Goal: Obtain resource: Download file/media

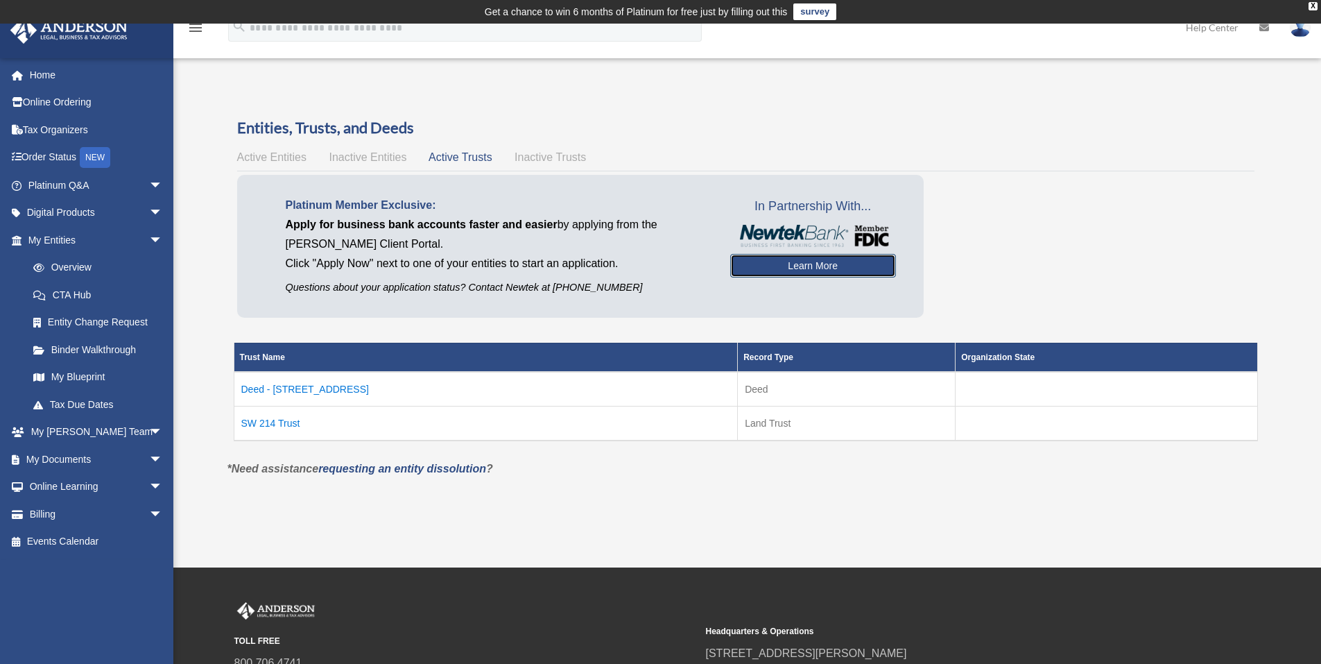
click at [802, 264] on link "Learn More" at bounding box center [813, 266] width 166 height 24
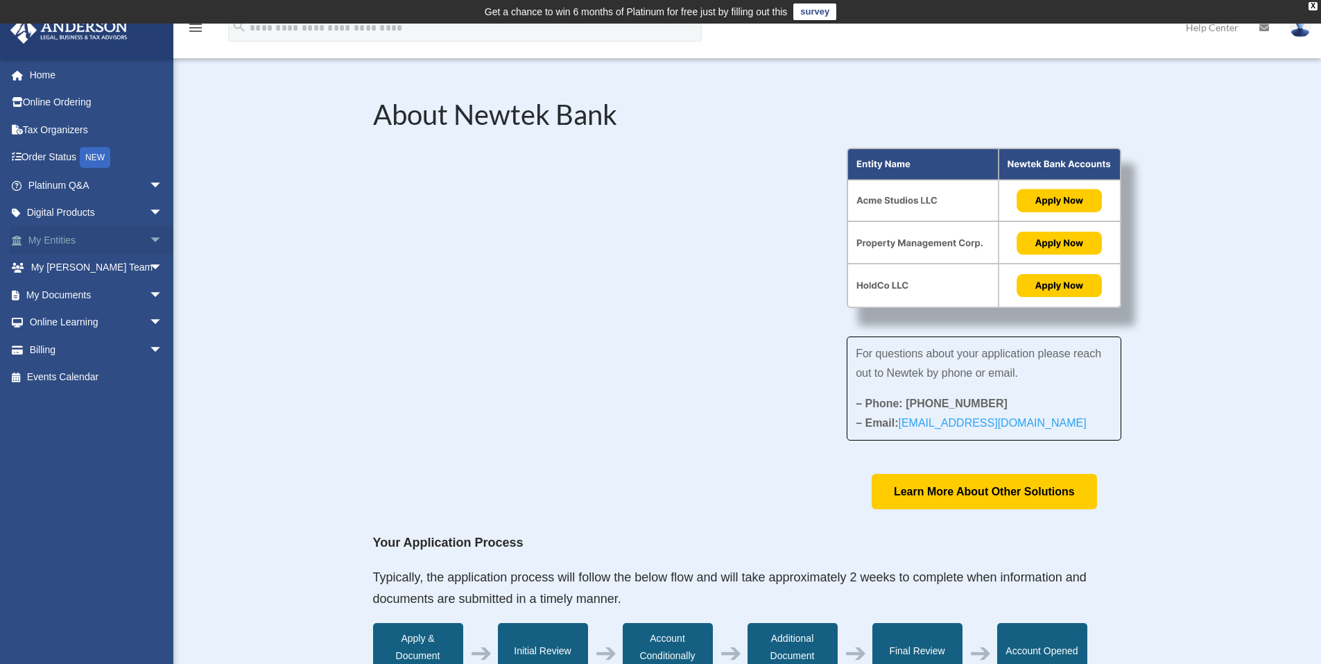
click at [55, 242] on link "My Entities arrow_drop_down" at bounding box center [97, 240] width 174 height 28
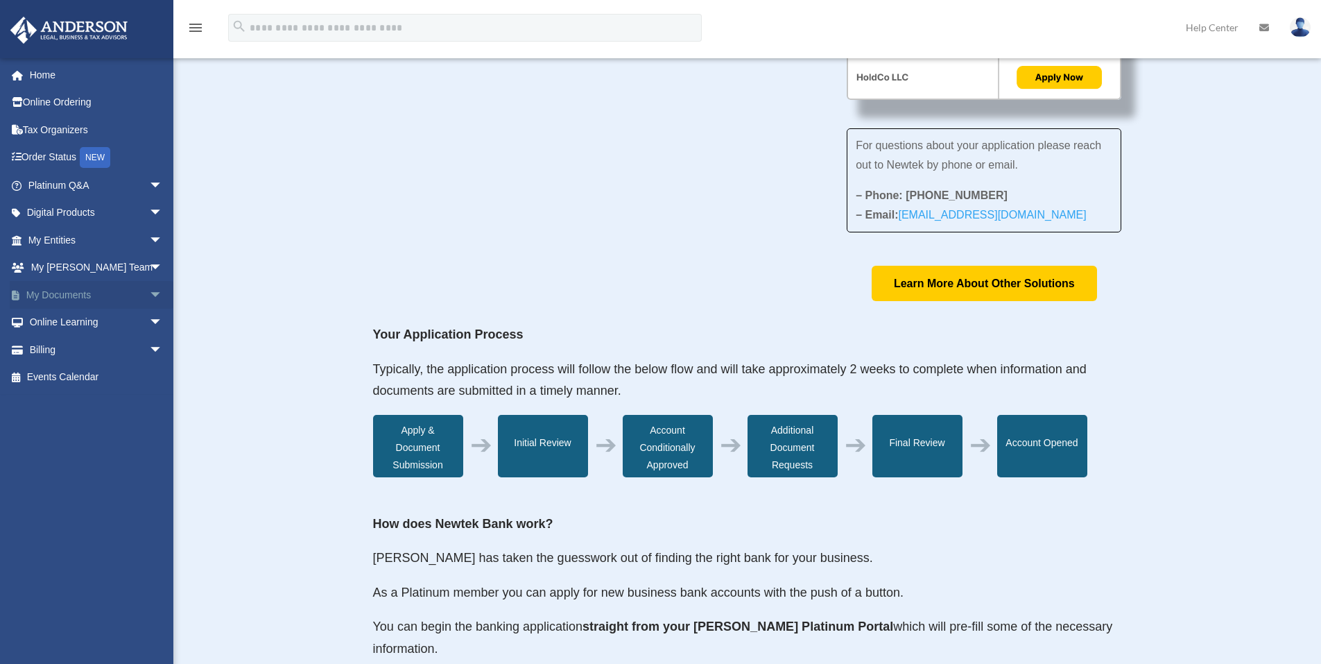
click at [84, 300] on link "My Documents arrow_drop_down" at bounding box center [97, 295] width 174 height 28
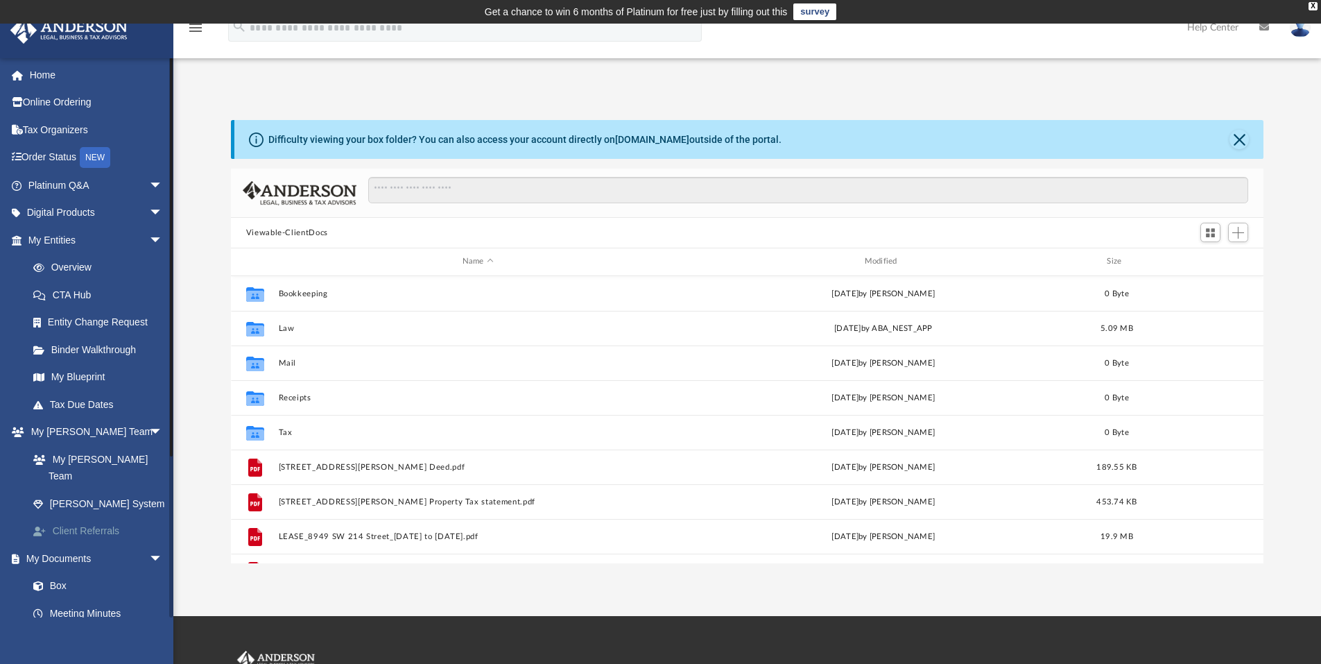
scroll to position [305, 1022]
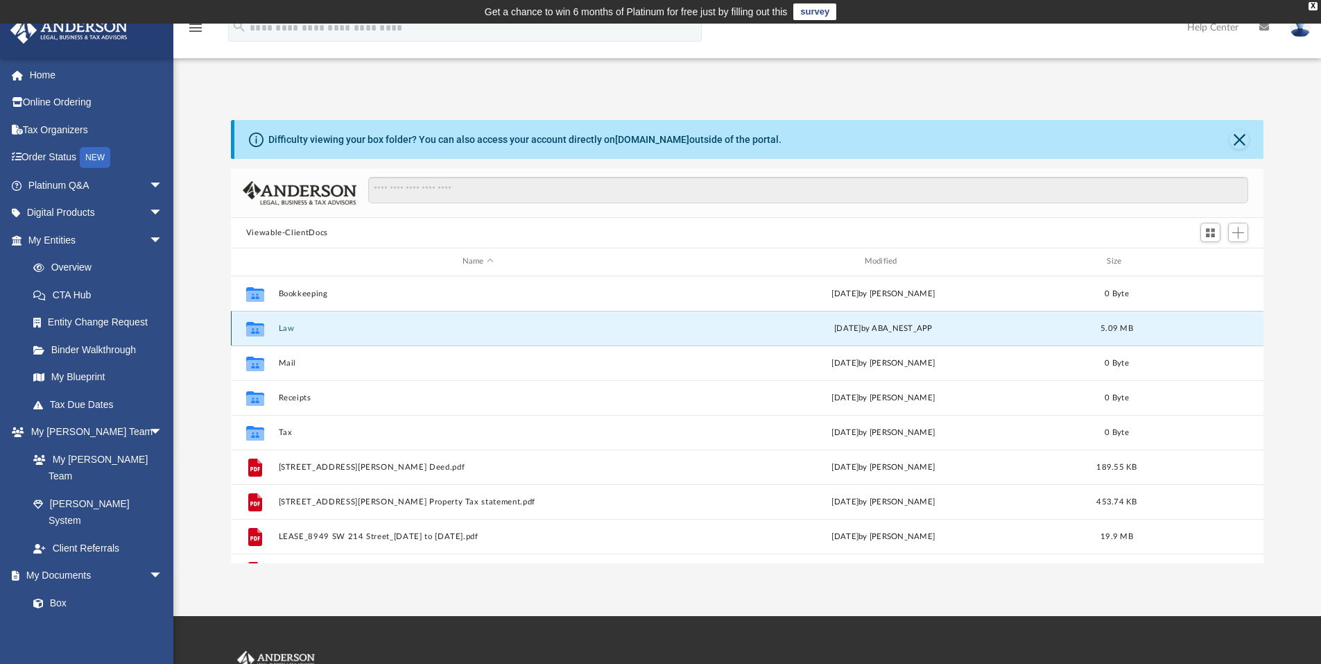
click at [301, 328] on button "Law" at bounding box center [477, 328] width 399 height 9
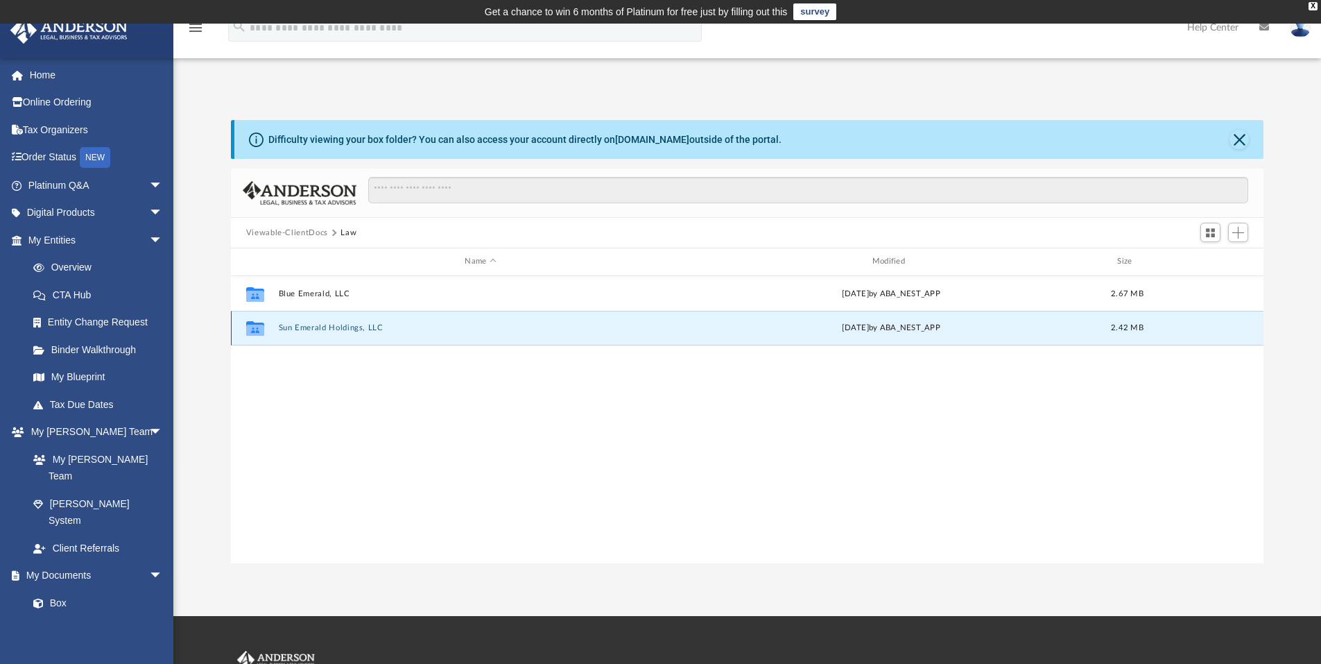
click at [307, 325] on button "Sun Emerald Holdings, LLC" at bounding box center [480, 327] width 404 height 9
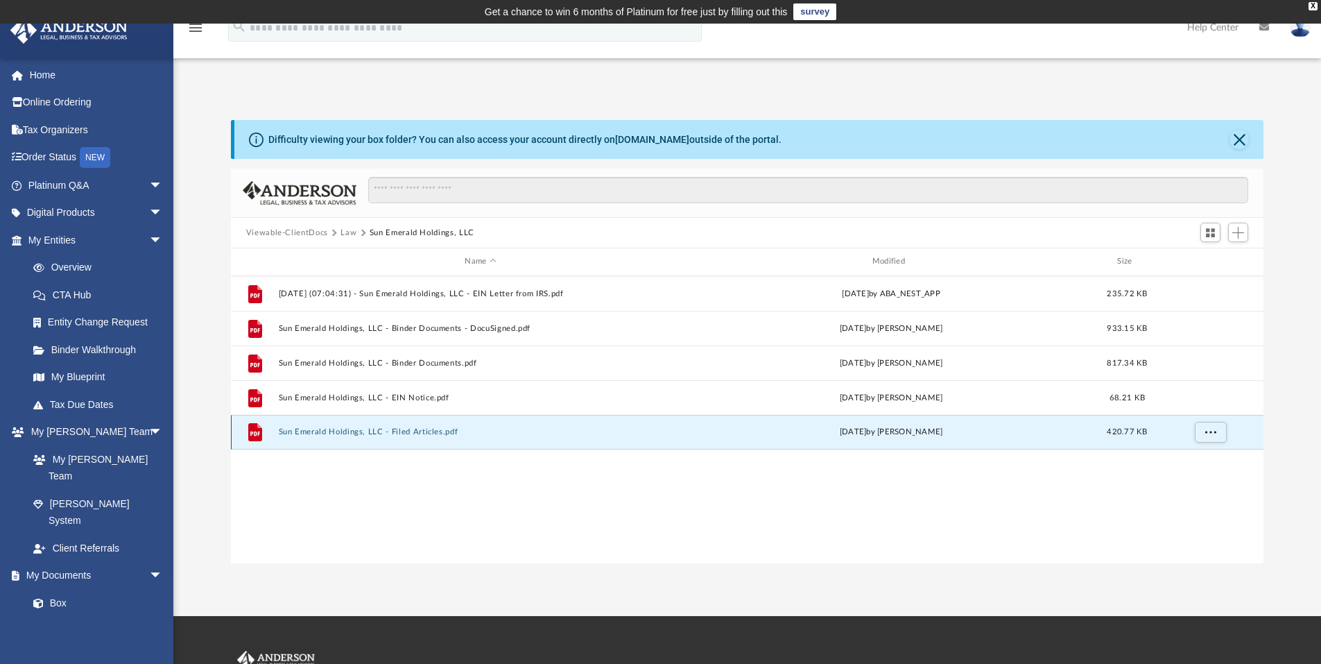
click at [361, 431] on button "Sun Emerald Holdings, LLC - Filed Articles.pdf" at bounding box center [480, 431] width 404 height 9
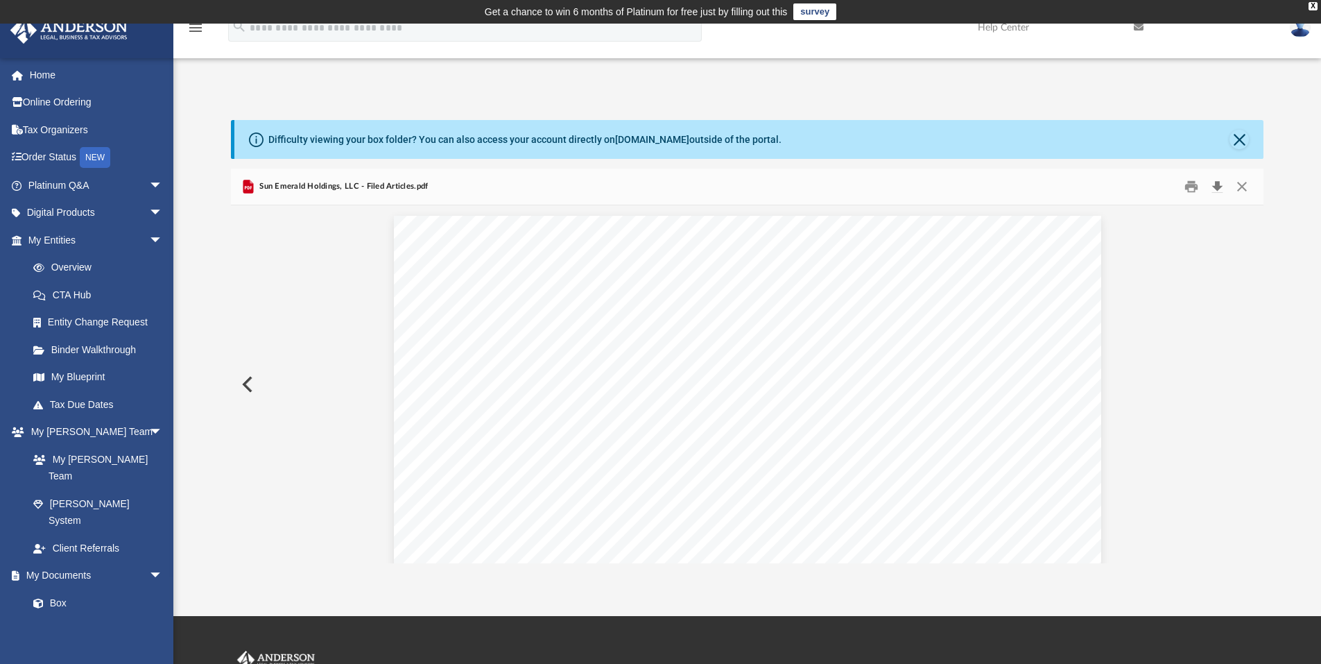
click at [1218, 188] on button "Download" at bounding box center [1217, 186] width 25 height 21
click at [62, 240] on link "My Entities arrow_drop_down" at bounding box center [97, 240] width 174 height 28
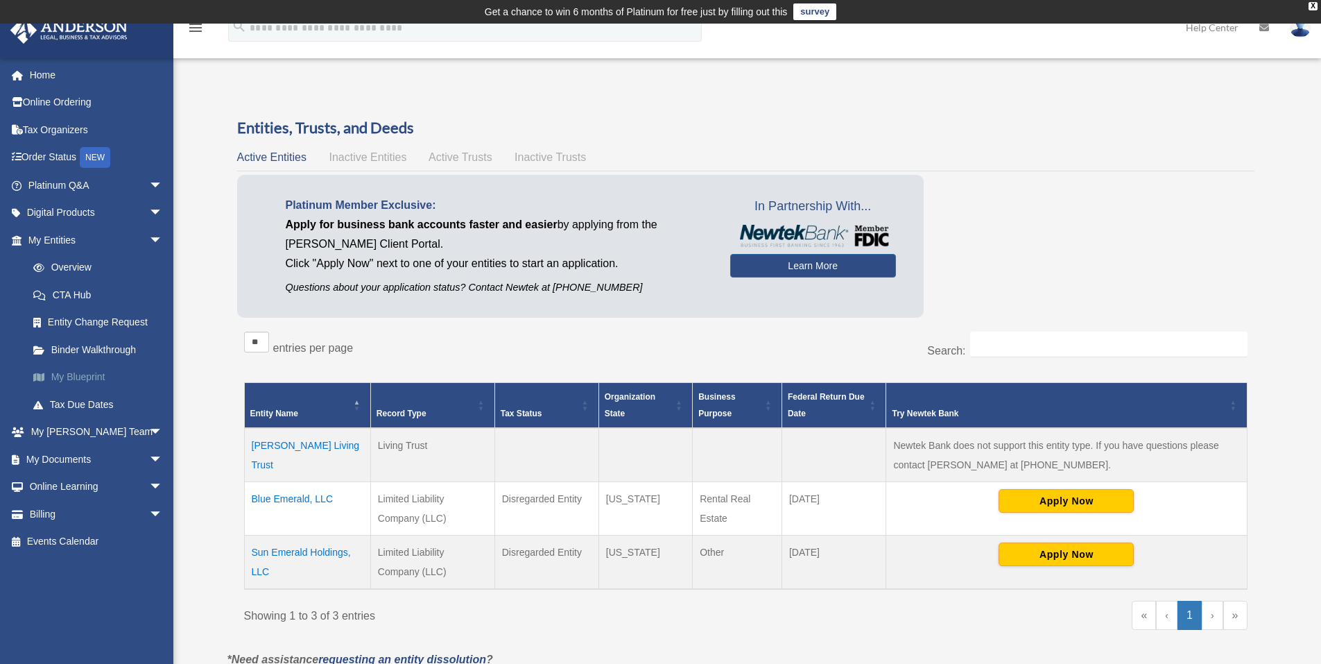
click at [71, 378] on link "My Blueprint" at bounding box center [101, 377] width 164 height 28
